Goal: Browse casually

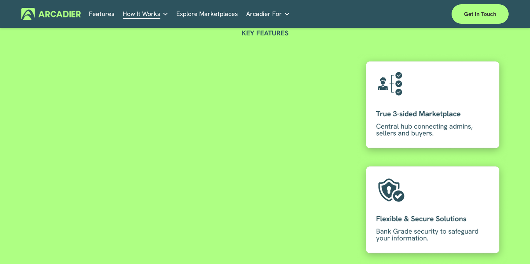
scroll to position [1422, 0]
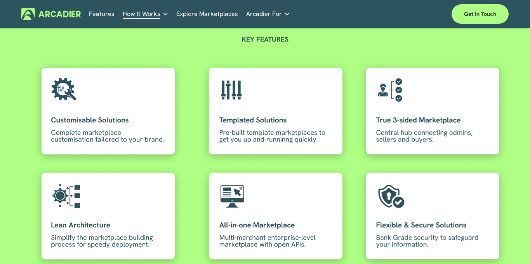
click at [278, 129] on div at bounding box center [276, 112] width 152 height 105
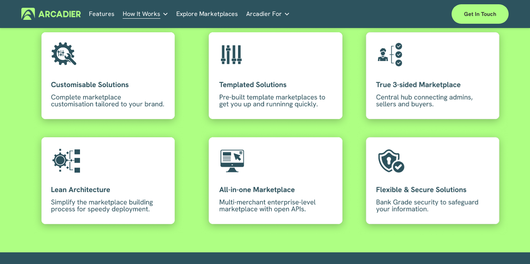
scroll to position [1458, 0]
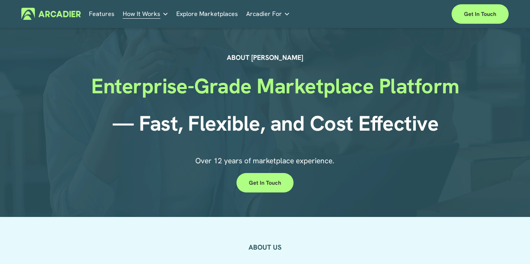
click at [58, 19] on img at bounding box center [50, 14] width 59 height 12
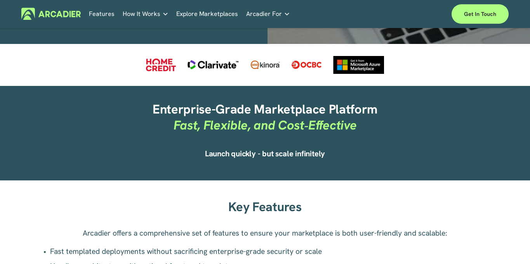
scroll to position [356, 0]
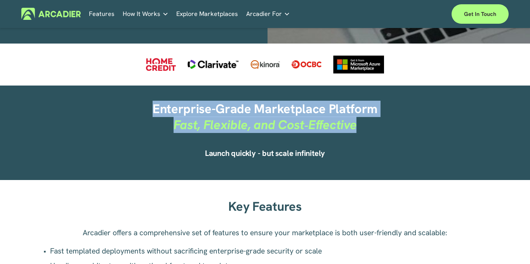
drag, startPoint x: 355, startPoint y: 127, endPoint x: 125, endPoint y: 107, distance: 231.6
click at [125, 107] on h2 "Enterprise-Grade Marketplace Platform Fast, Flexible, and Cost‑Effective" at bounding box center [265, 116] width 362 height 31
copy h2 "Enterprise-Grade Marketplace Platform Fast, Flexible, and Cost‑Effective"
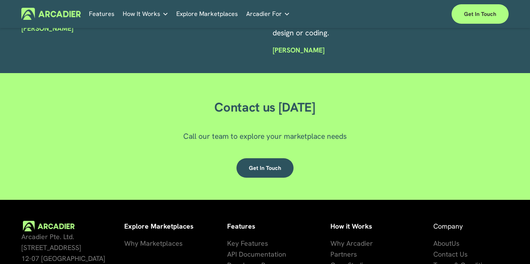
scroll to position [2032, 0]
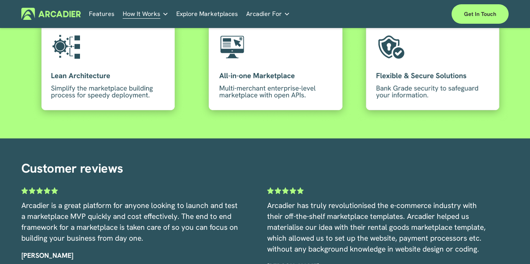
scroll to position [1545, 0]
